Goal: Information Seeking & Learning: Check status

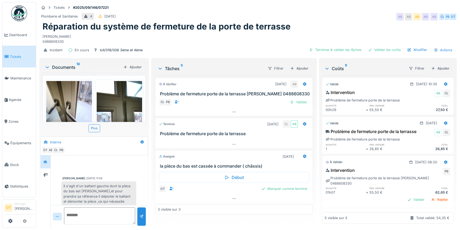
scroll to position [76, 0]
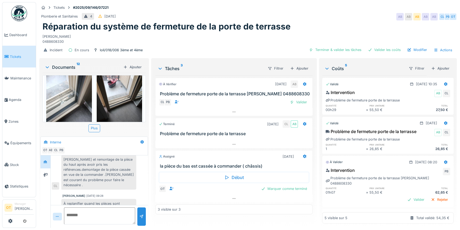
click at [13, 57] on span "Tickets" at bounding box center [22, 56] width 24 height 5
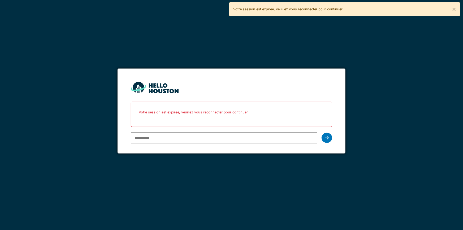
type input "**********"
click at [325, 136] on icon at bounding box center [327, 138] width 4 height 4
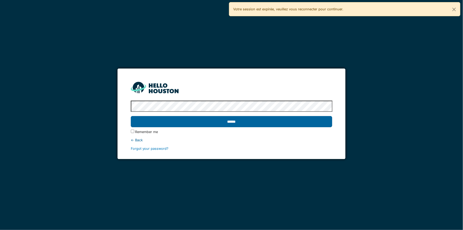
click at [273, 123] on input "******" at bounding box center [232, 121] width 202 height 11
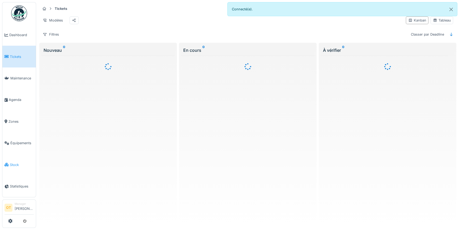
click at [17, 157] on link "Stock" at bounding box center [18, 164] width 33 height 21
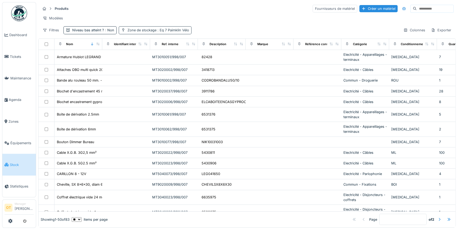
click at [178, 32] on span ": Eq 7 Paimklin Vélo" at bounding box center [172, 30] width 33 height 4
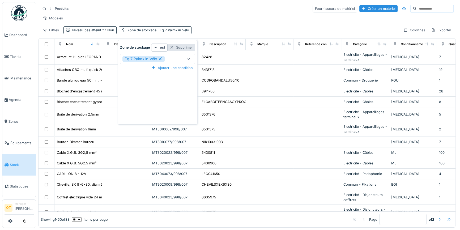
click at [179, 50] on div "Supprimer" at bounding box center [180, 47] width 27 height 7
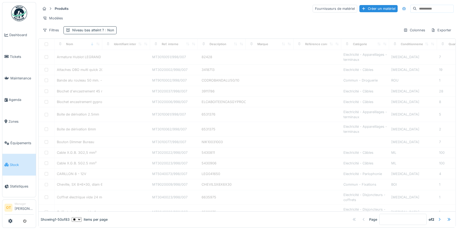
click at [104, 32] on span ": Non" at bounding box center [109, 30] width 10 height 4
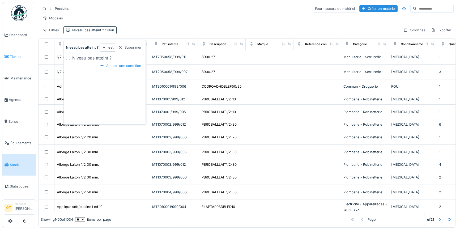
click at [15, 56] on span "Tickets" at bounding box center [22, 56] width 24 height 5
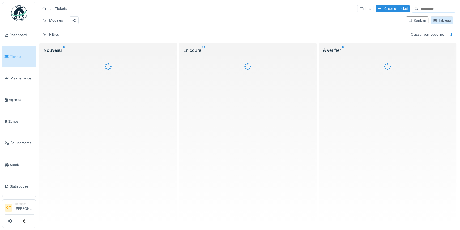
click at [439, 23] on div "Tableau" at bounding box center [441, 20] width 18 height 5
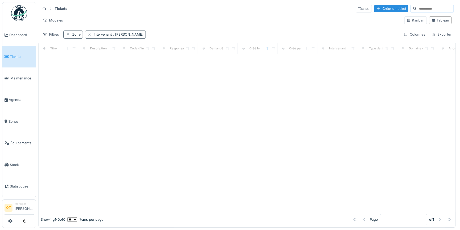
click at [430, 9] on input at bounding box center [434, 8] width 37 height 7
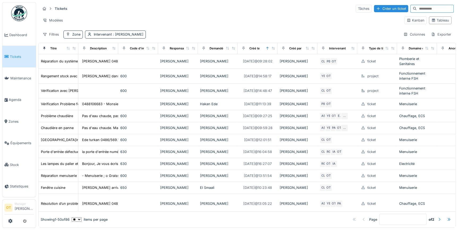
paste input "*****"
type input "*****"
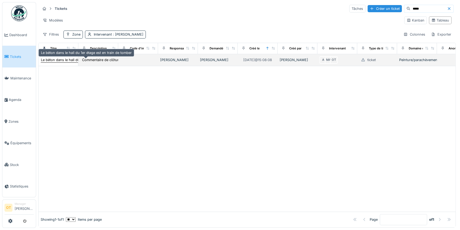
click at [56, 62] on div "Le béton dans le hall du 1er étage est en train de tomber" at bounding box center [86, 59] width 91 height 5
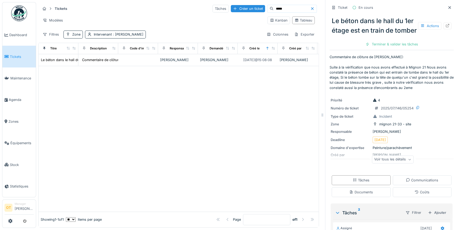
click at [438, 77] on p "Commentaire de clôture de [PERSON_NAME]: Suite à la vérification que nous avons…" at bounding box center [391, 72] width 124 height 36
click at [443, 29] on div at bounding box center [447, 26] width 8 height 7
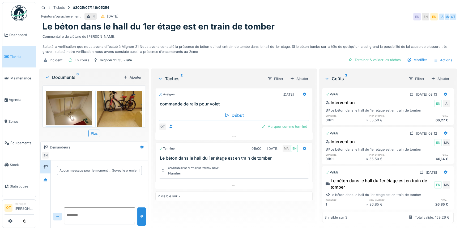
click at [70, 104] on img at bounding box center [69, 108] width 46 height 34
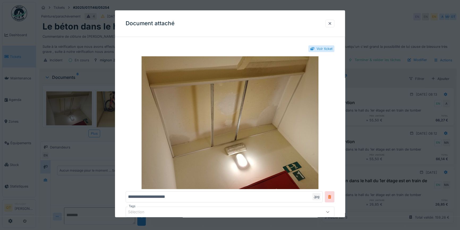
click at [66, 110] on div at bounding box center [230, 115] width 460 height 230
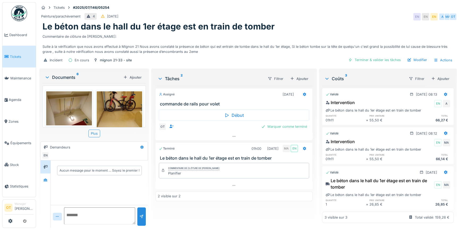
click at [66, 110] on img at bounding box center [69, 108] width 46 height 34
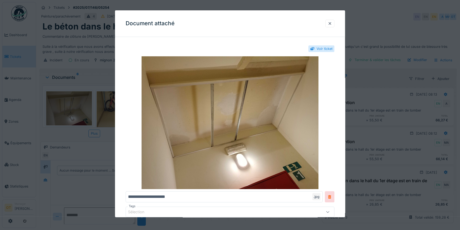
click at [103, 82] on div at bounding box center [230, 115] width 460 height 230
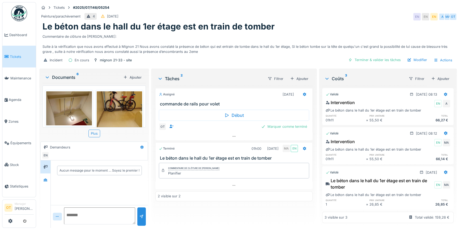
click at [109, 106] on img at bounding box center [120, 121] width 46 height 61
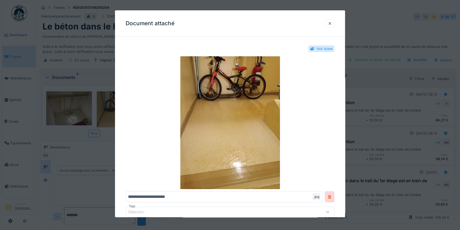
click at [82, 111] on div at bounding box center [230, 115] width 460 height 230
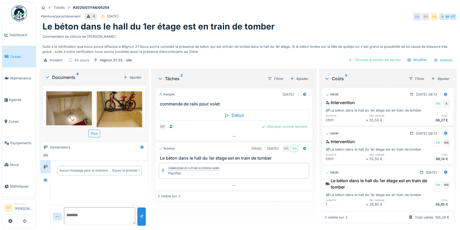
click at [74, 112] on img at bounding box center [69, 108] width 46 height 34
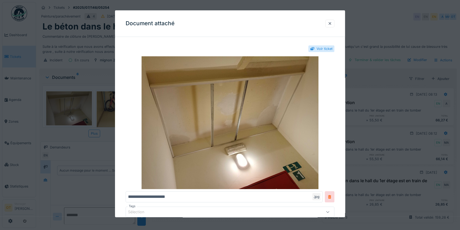
click at [339, 17] on div "Document attaché" at bounding box center [230, 23] width 230 height 27
click at [329, 24] on div at bounding box center [329, 24] width 9 height 8
